Goal: Book appointment/travel/reservation

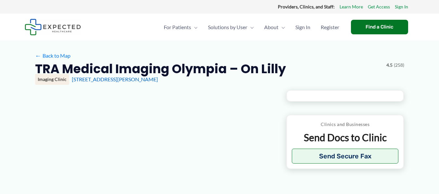
type input "**********"
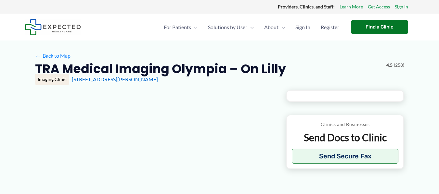
type input "**********"
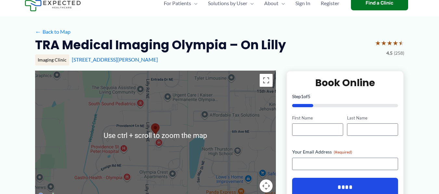
scroll to position [32, 0]
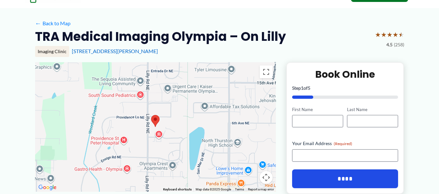
click at [152, 76] on div at bounding box center [155, 127] width 241 height 130
